Goal: Task Accomplishment & Management: Manage account settings

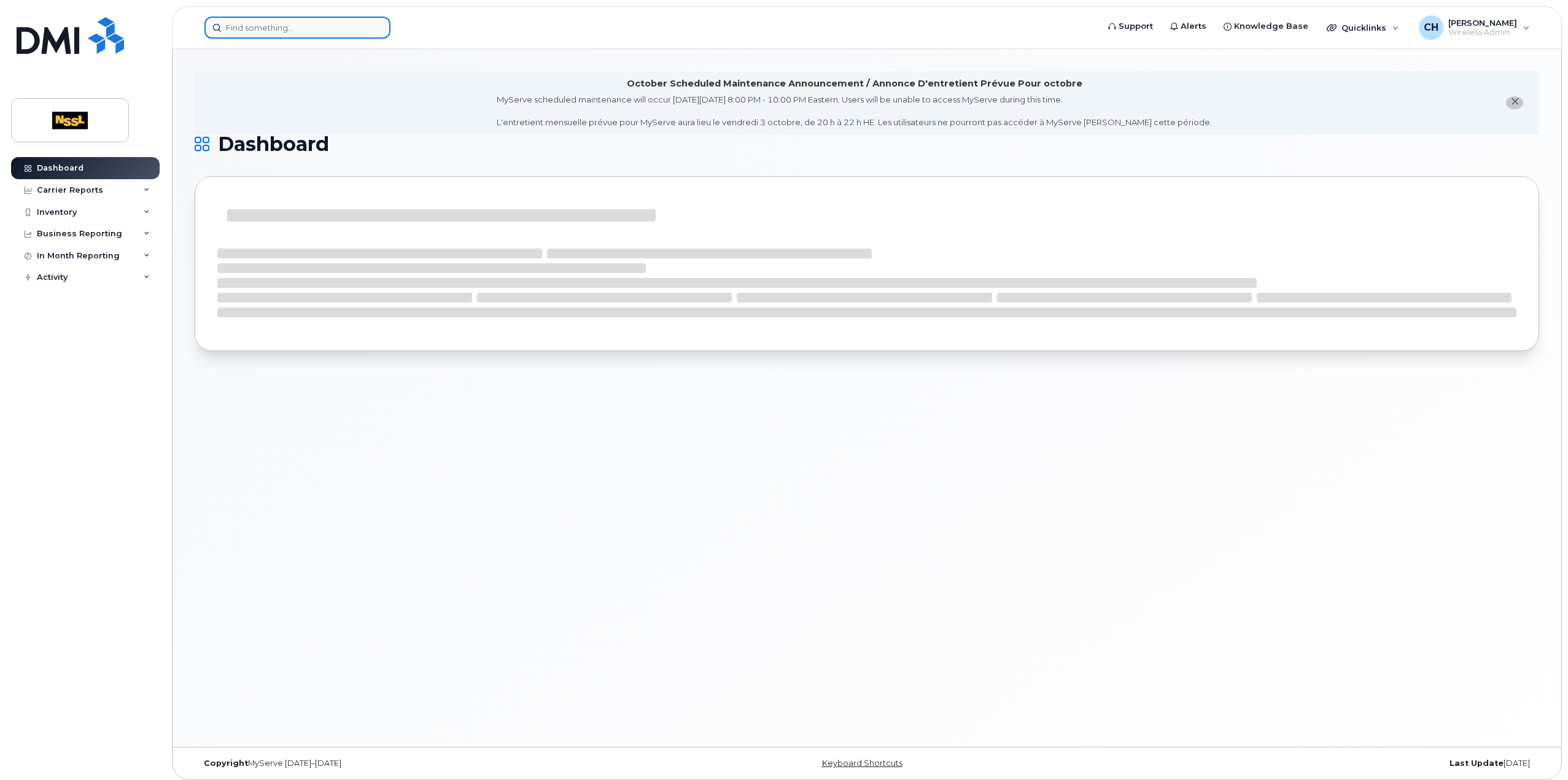
click at [296, 38] on div at bounding box center [647, 28] width 886 height 22
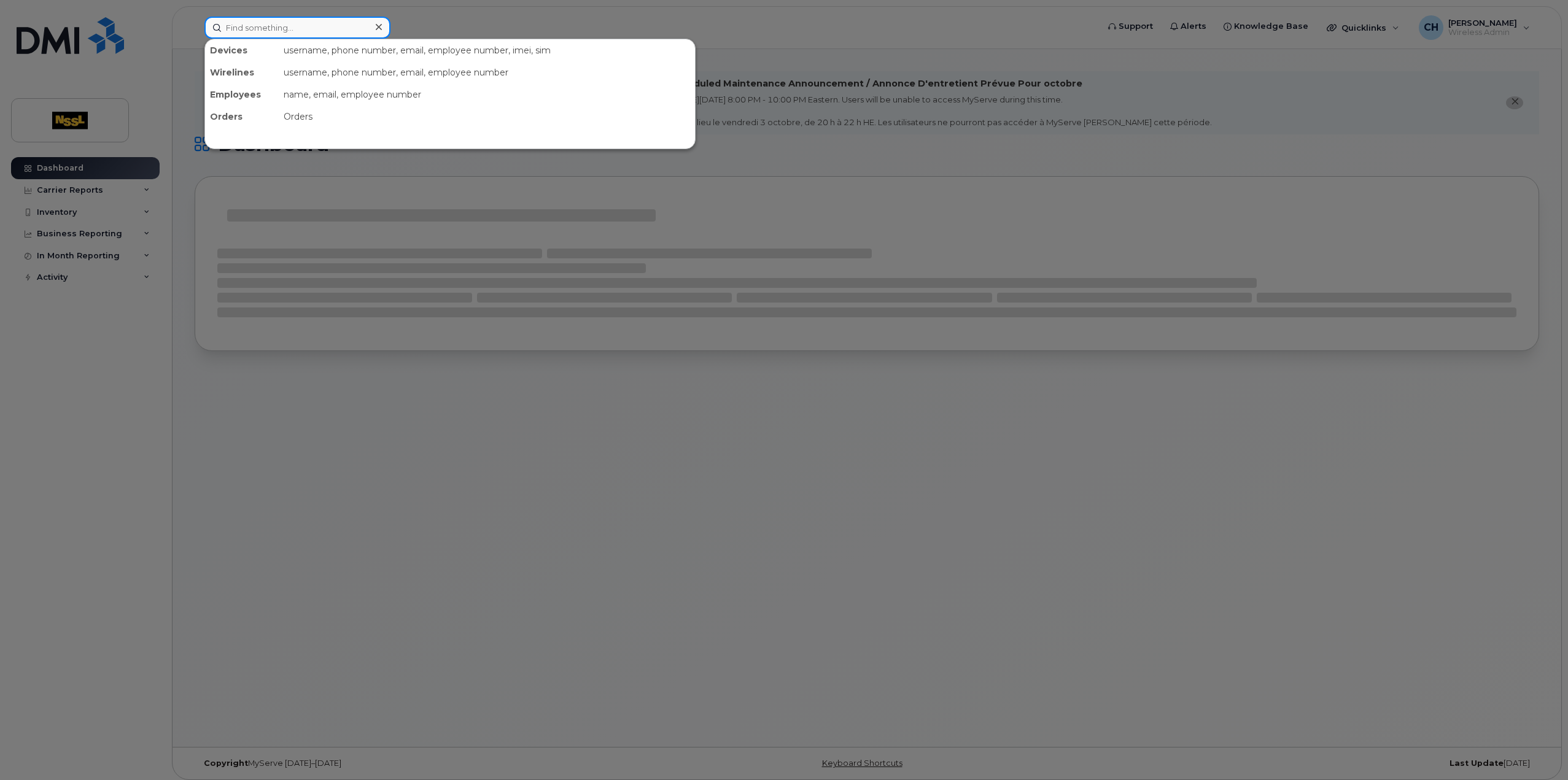
paste input "4375185829"
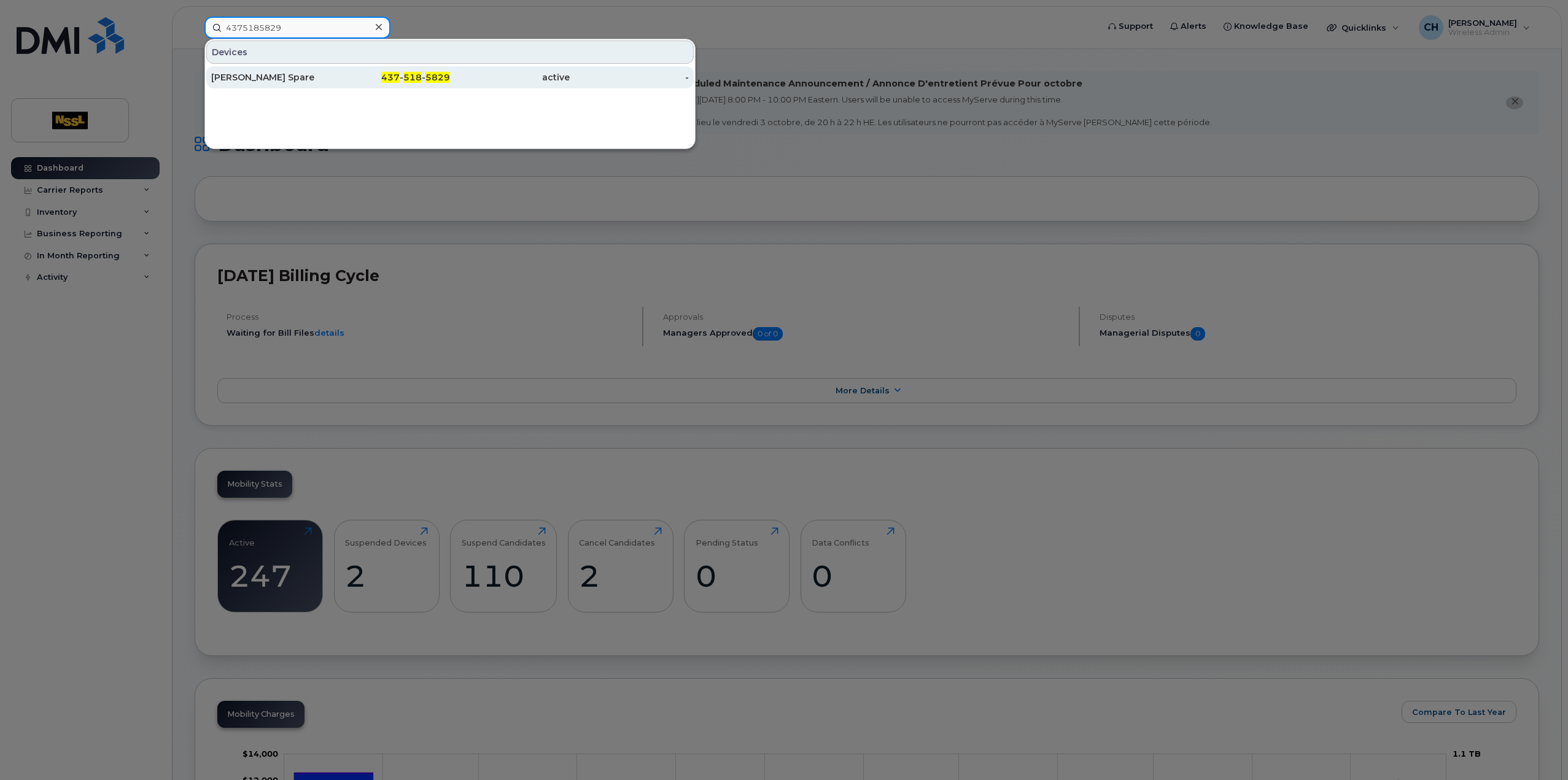
type input "4375185829"
click at [282, 75] on div "Vaughan Spare" at bounding box center [271, 77] width 120 height 12
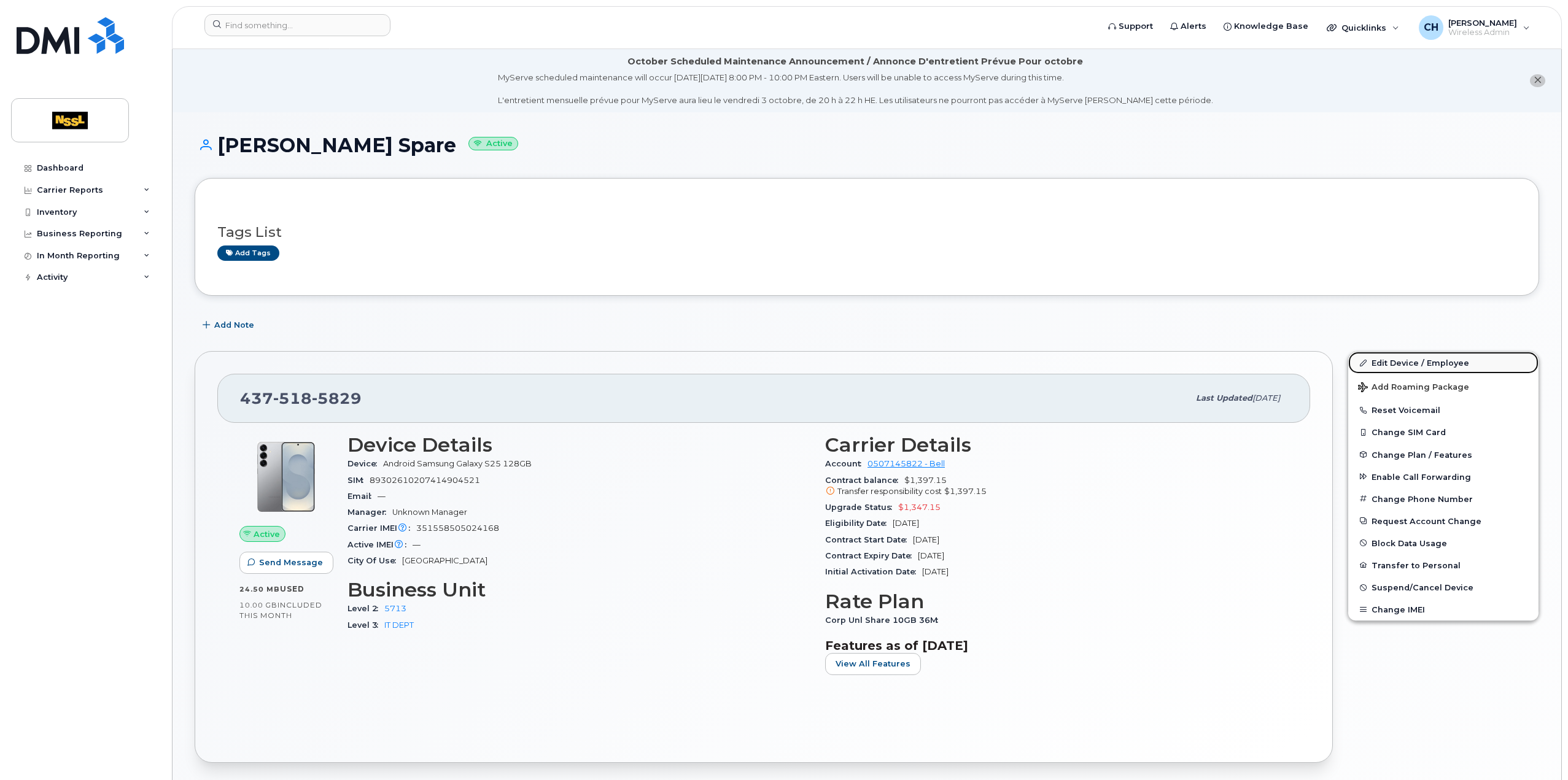
click at [1407, 360] on link "Edit Device / Employee" at bounding box center [1444, 362] width 190 height 22
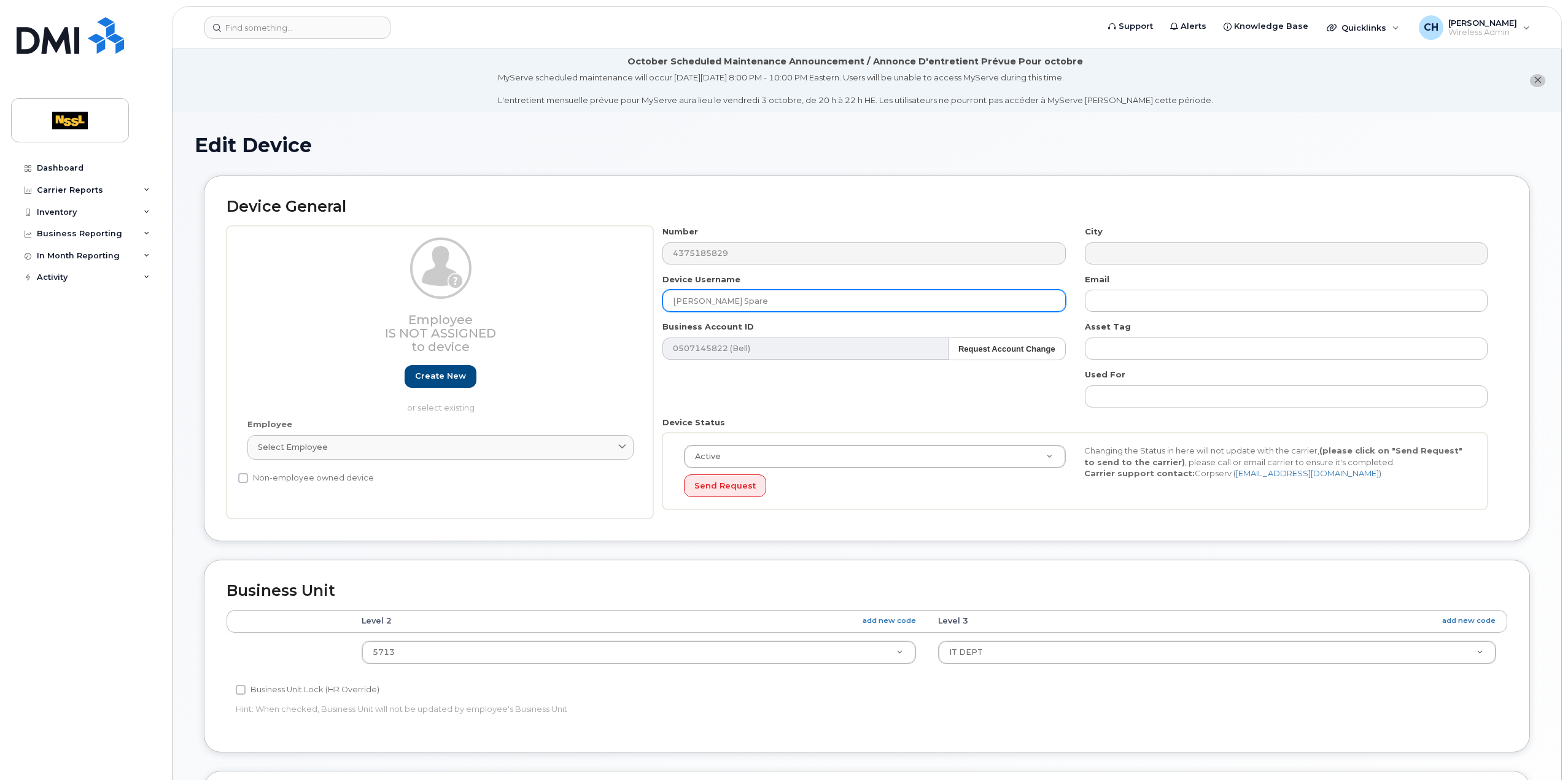
drag, startPoint x: 757, startPoint y: 299, endPoint x: 659, endPoint y: 302, distance: 98.0
click at [659, 302] on div "Device Username Vaughan Spare" at bounding box center [864, 293] width 422 height 39
paste input "4375185829"
drag, startPoint x: 768, startPoint y: 301, endPoint x: 596, endPoint y: 305, distance: 172.0
click at [596, 305] on div "Employee Is not assigned to device Create new or select existing Employee Selec…" at bounding box center [867, 372] width 1281 height 293
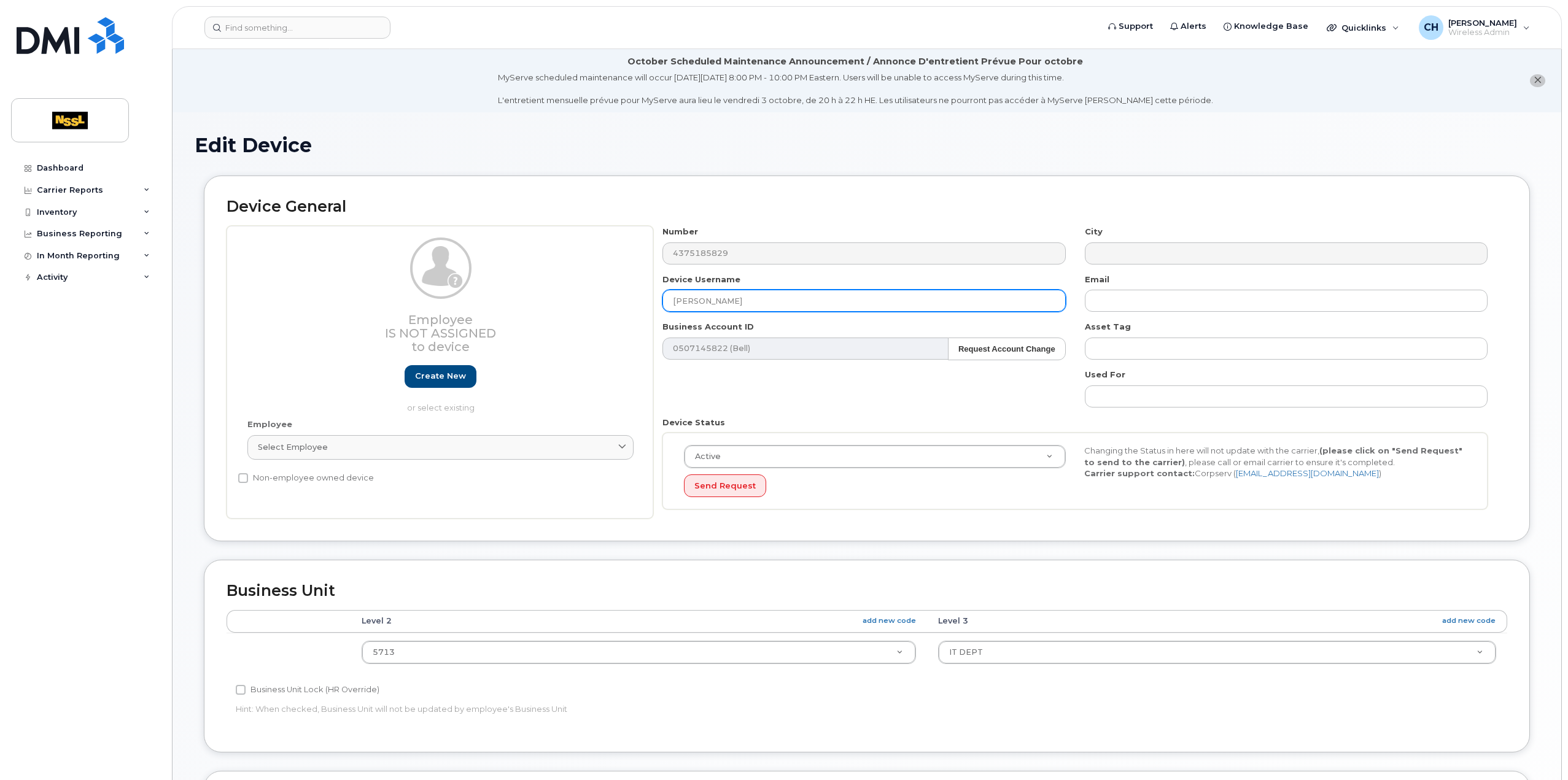
scroll to position [353, 0]
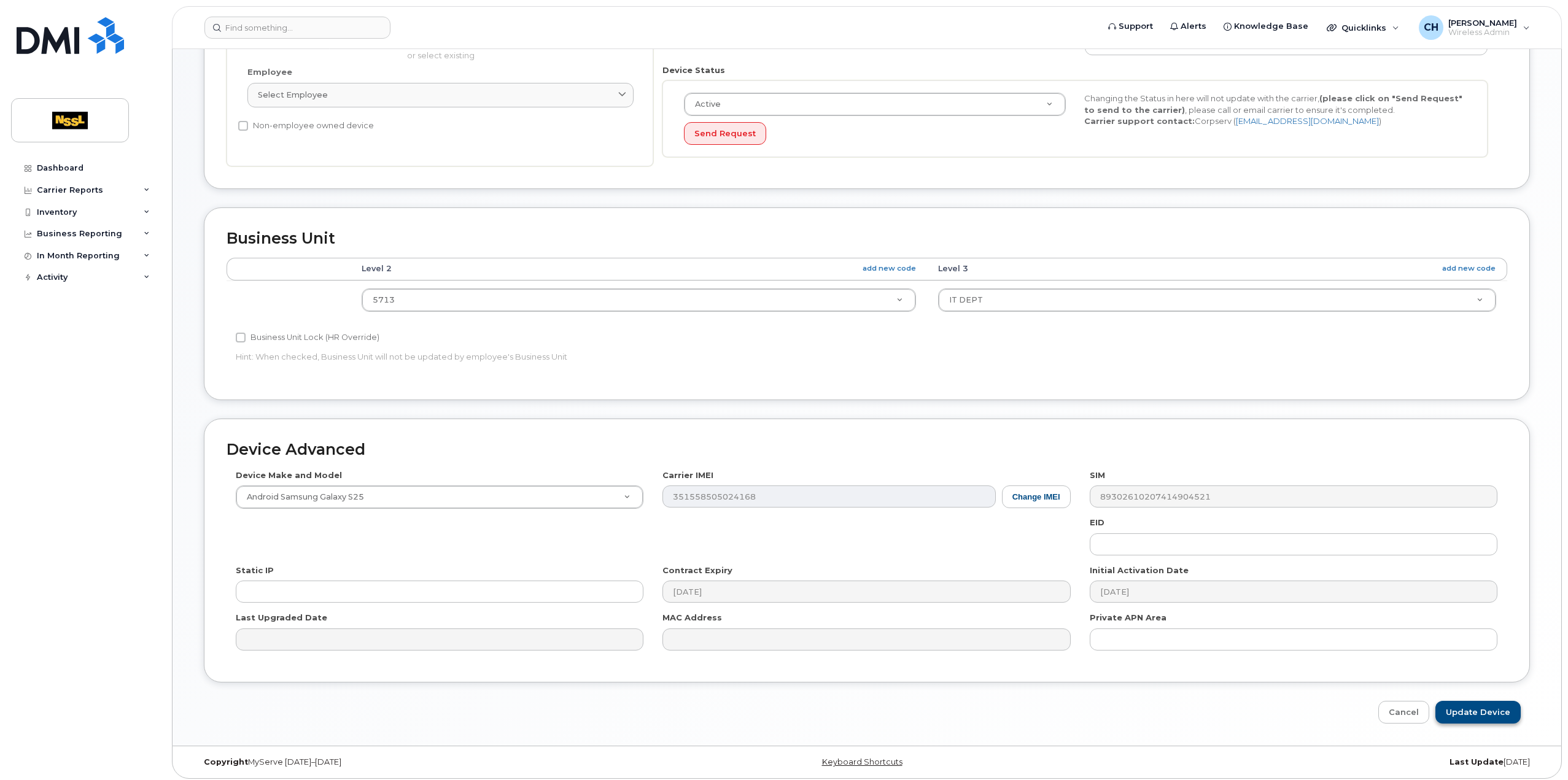
type input "Jacob Begin"
click at [1494, 709] on input "Update Device" at bounding box center [1478, 712] width 85 height 23
type input "Saving..."
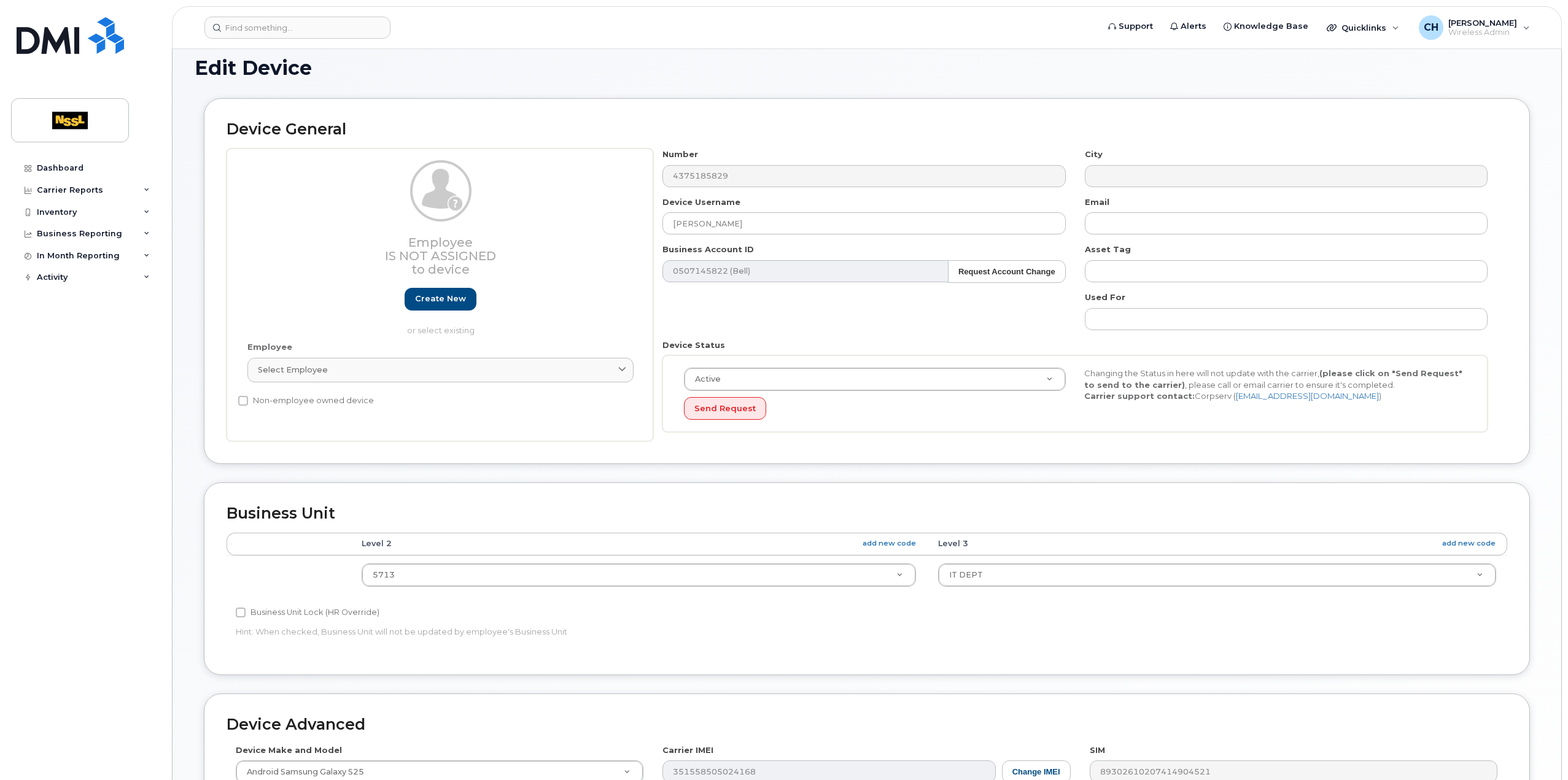
scroll to position [0, 0]
